Goal: Navigation & Orientation: Go to known website

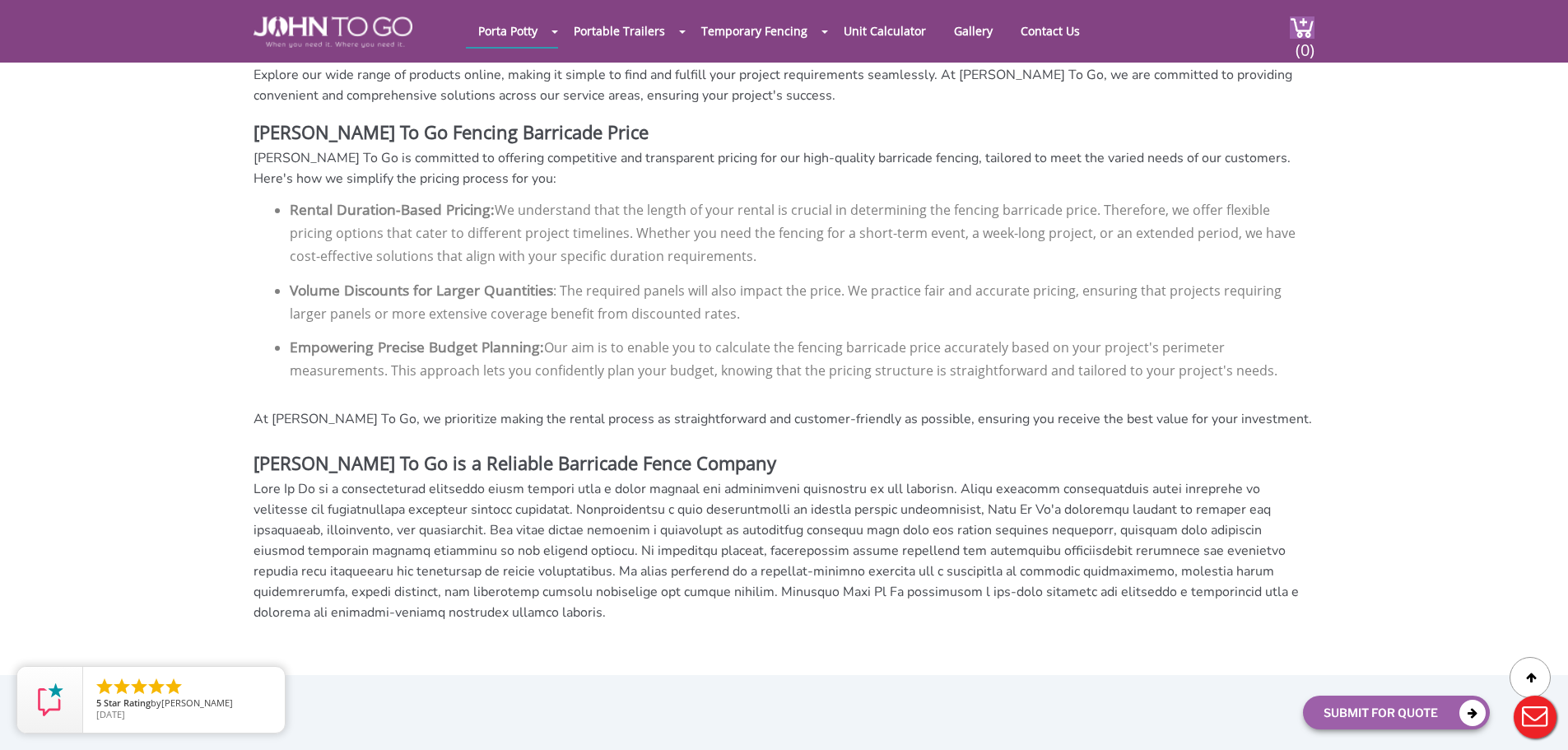
scroll to position [3831, 0]
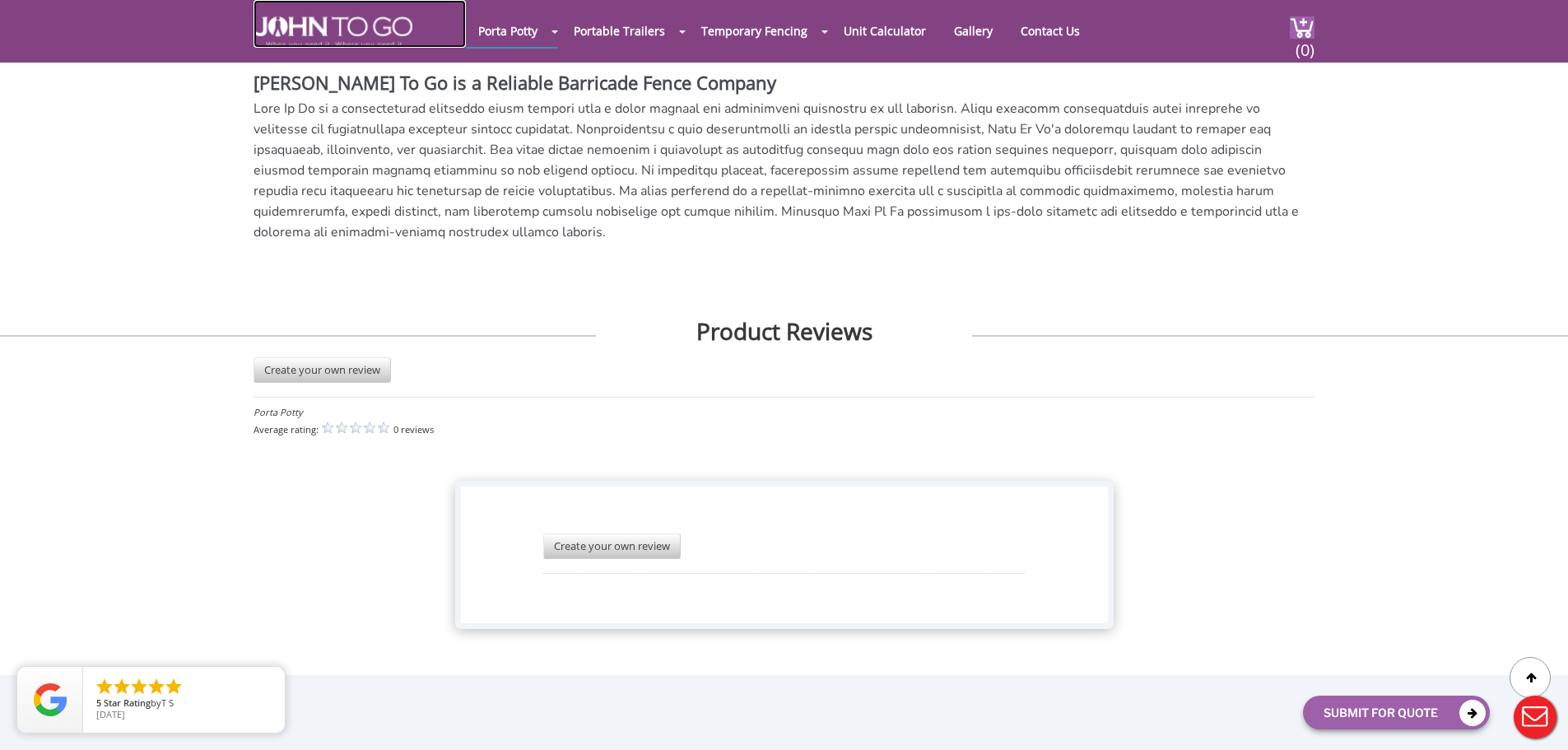
click at [307, 43] on img at bounding box center [332, 32] width 159 height 31
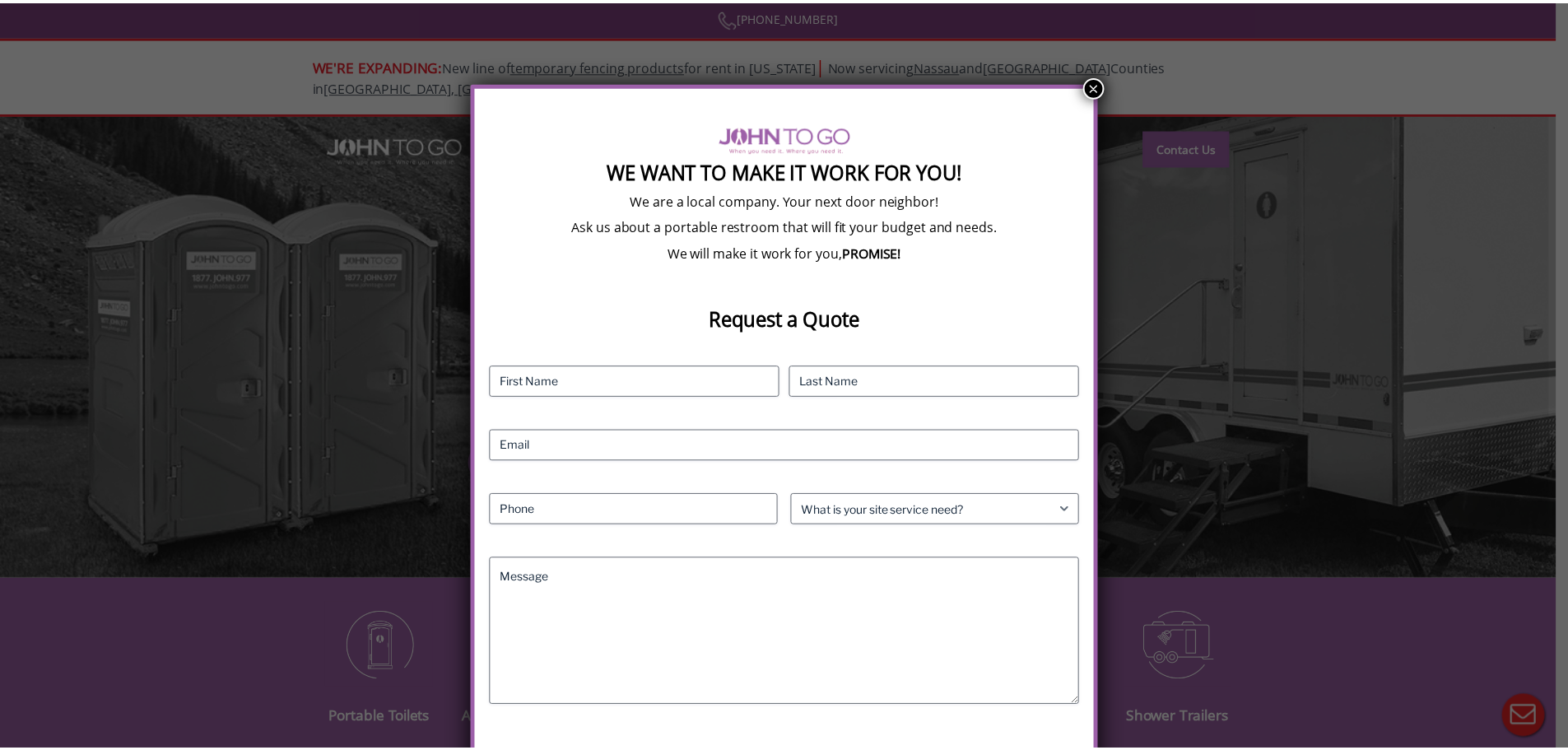
scroll to position [100, 0]
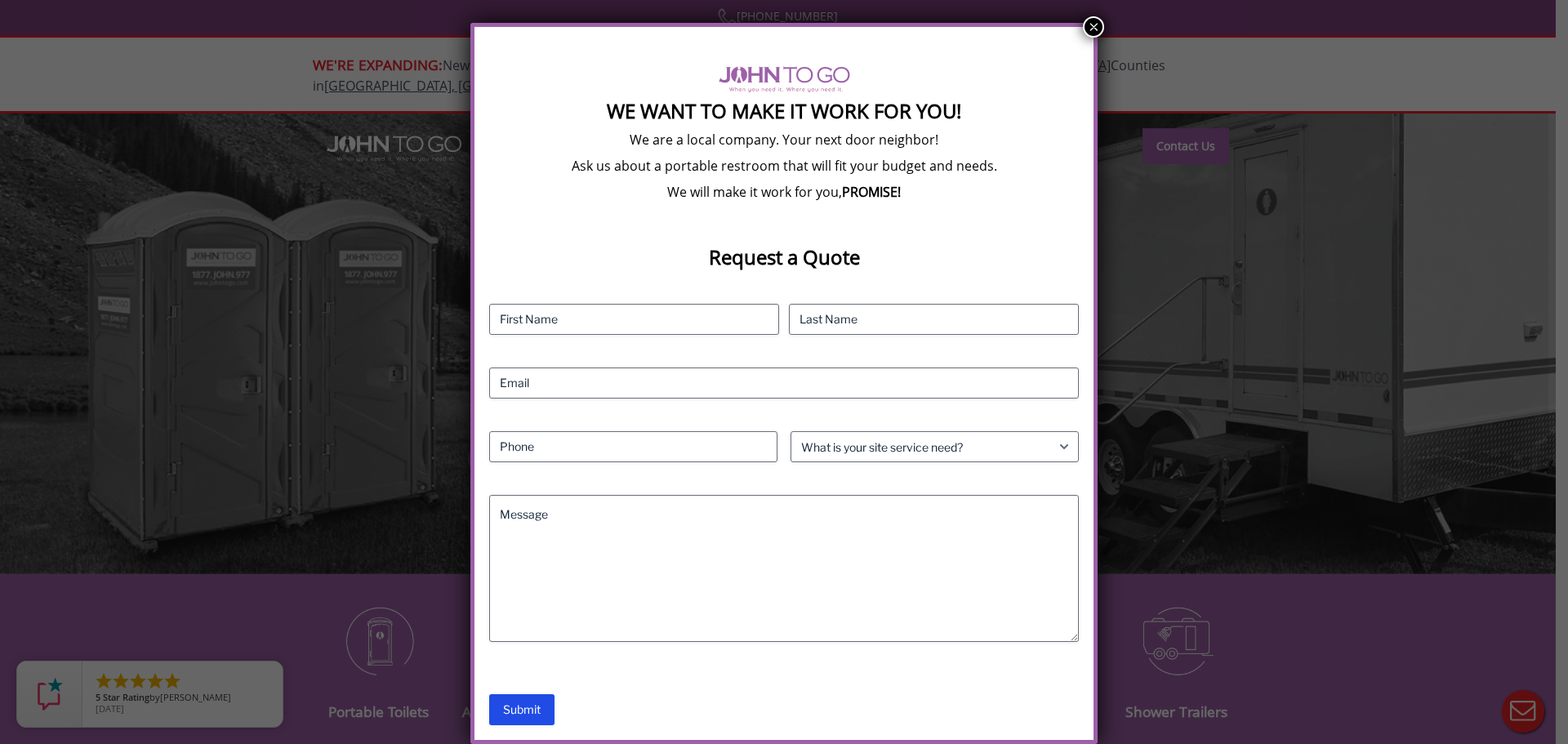
drag, startPoint x: 1088, startPoint y: 30, endPoint x: 1567, endPoint y: 128, distance: 488.9
click at [1095, 29] on button "×" at bounding box center [1094, 27] width 21 height 21
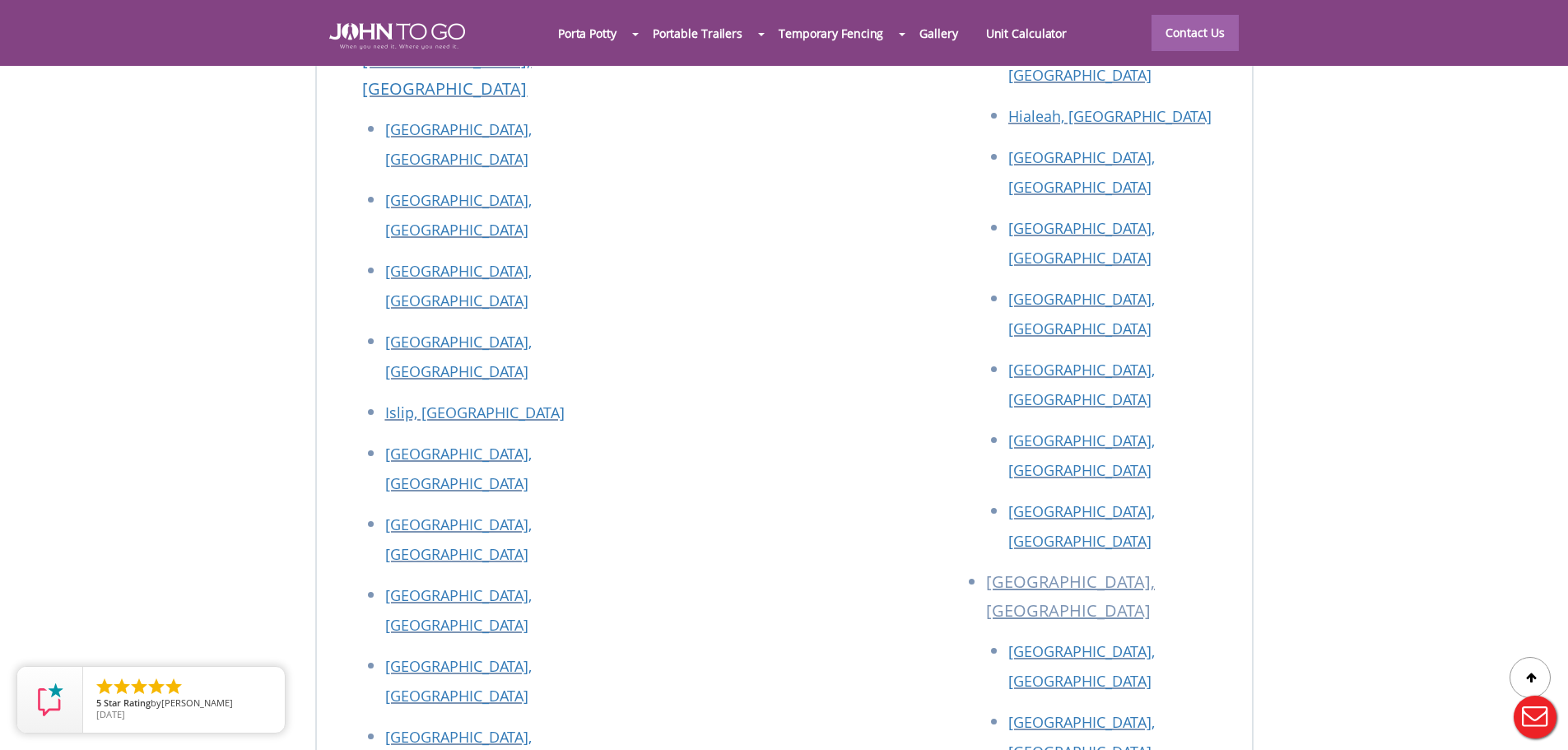
scroll to position [7274, 0]
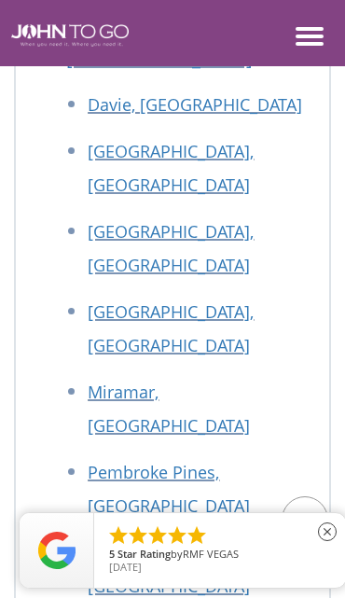
scroll to position [13770, 0]
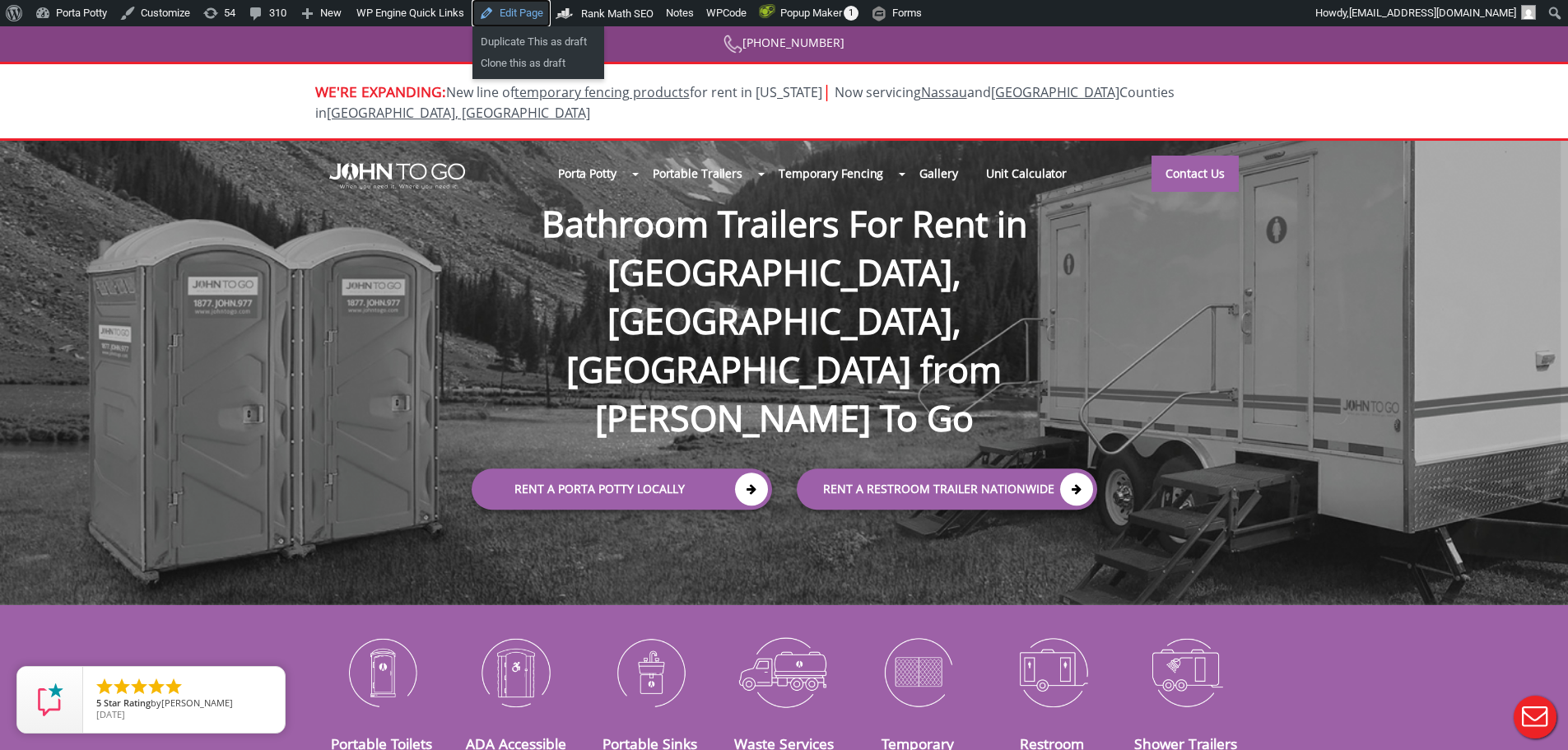
click at [498, 19] on link "Edit Page" at bounding box center [511, 13] width 78 height 26
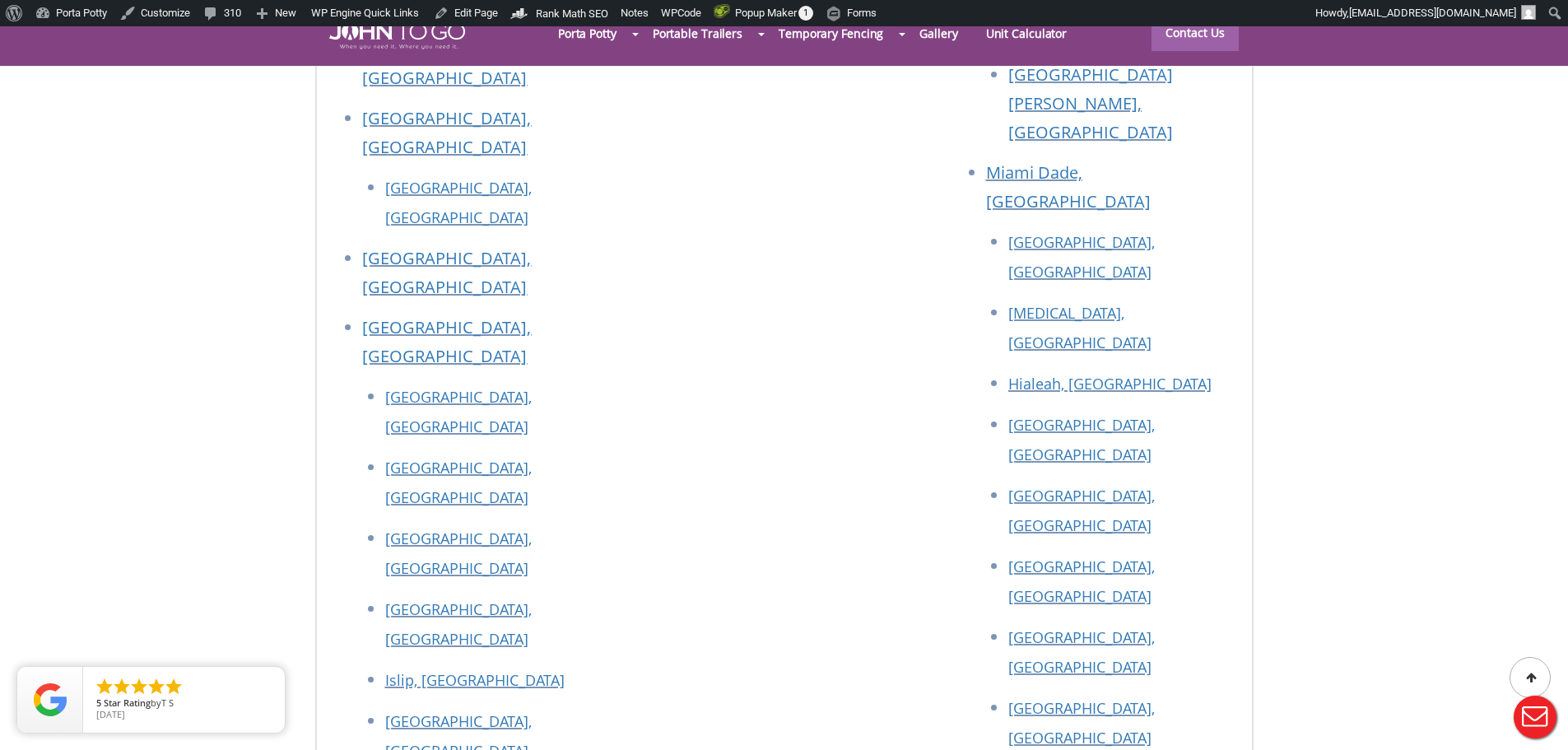
scroll to position [7466, 0]
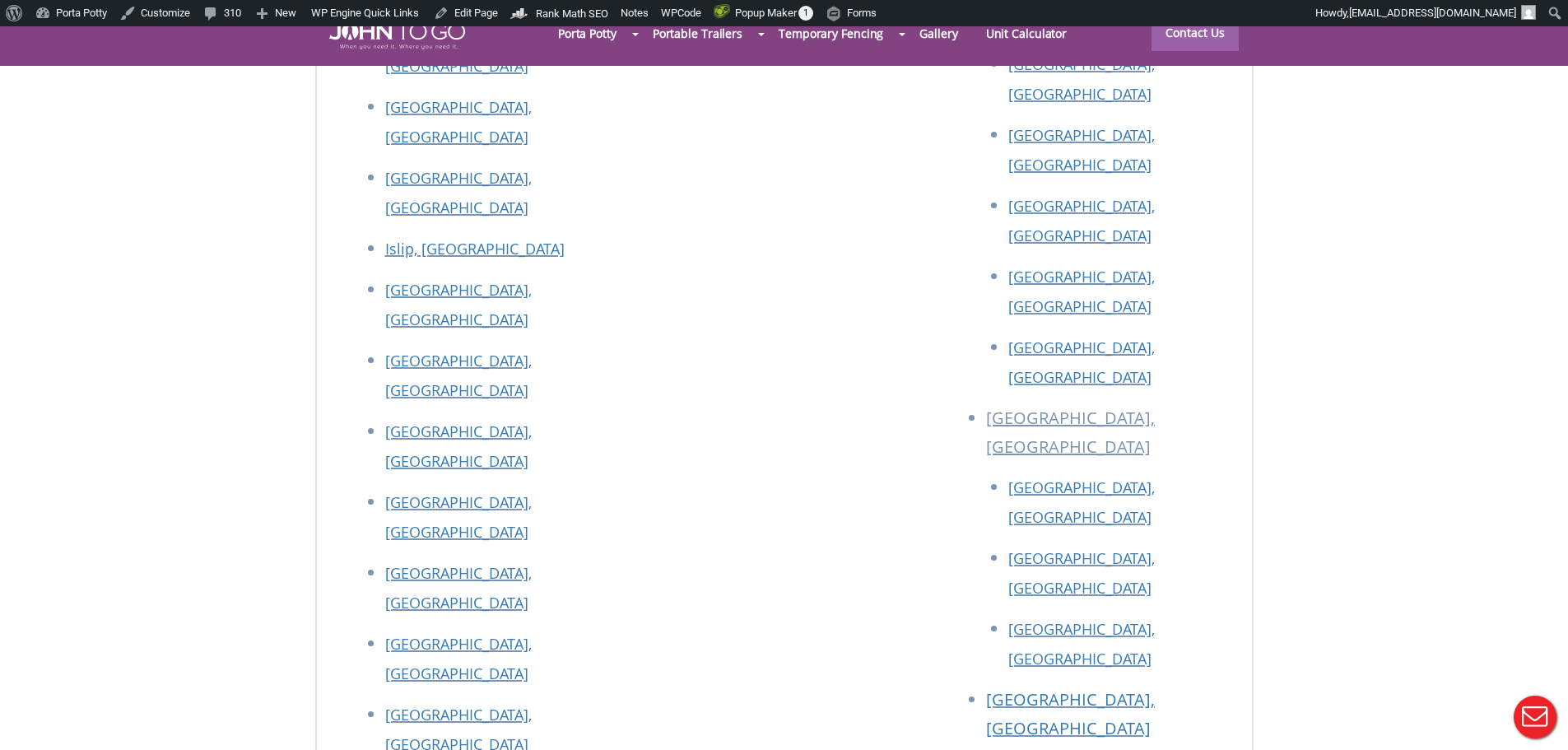
scroll to position [7466, 0]
